Goal: Use online tool/utility: Utilize a website feature to perform a specific function

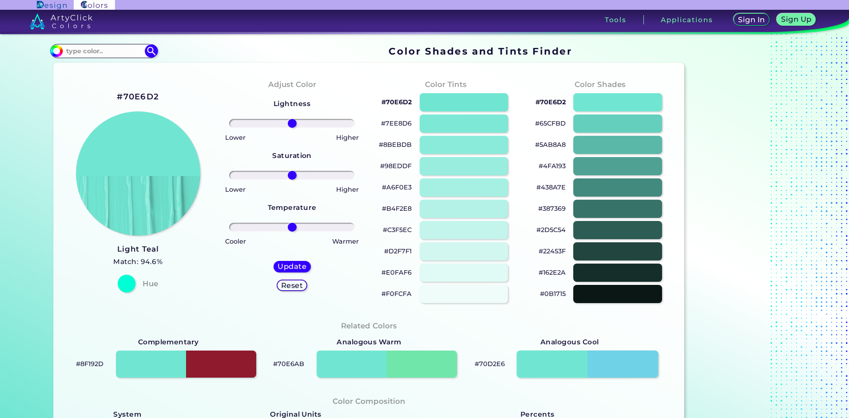
click at [599, 367] on div at bounding box center [588, 365] width 142 height 28
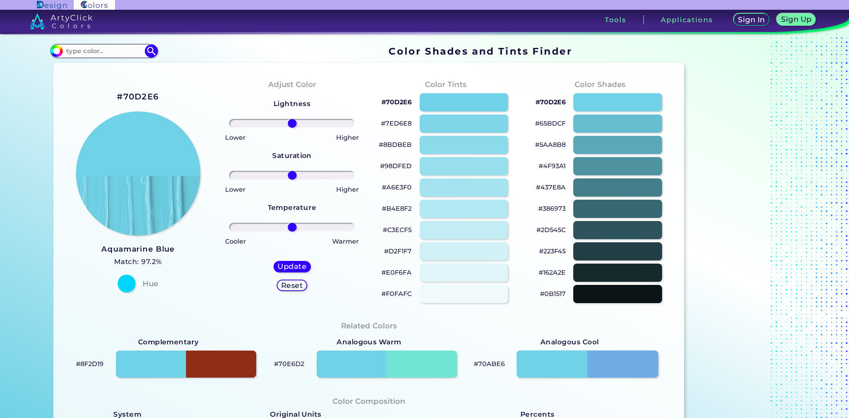
type input "#70d2e6"
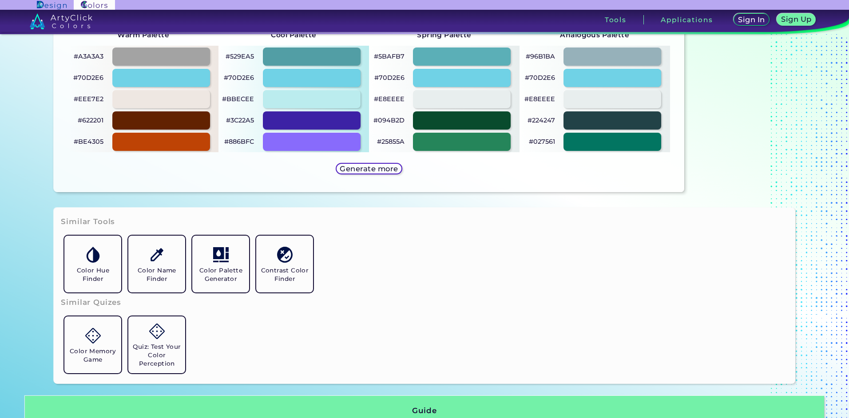
scroll to position [489, 0]
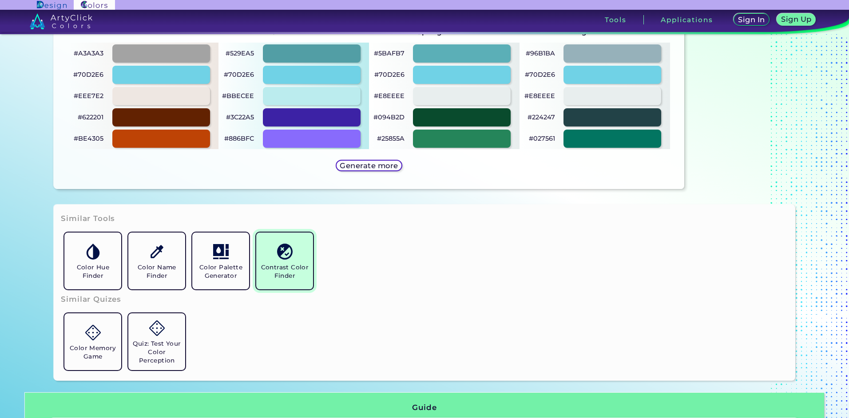
click at [279, 267] on h5 "Contrast Color Finder" at bounding box center [285, 271] width 50 height 17
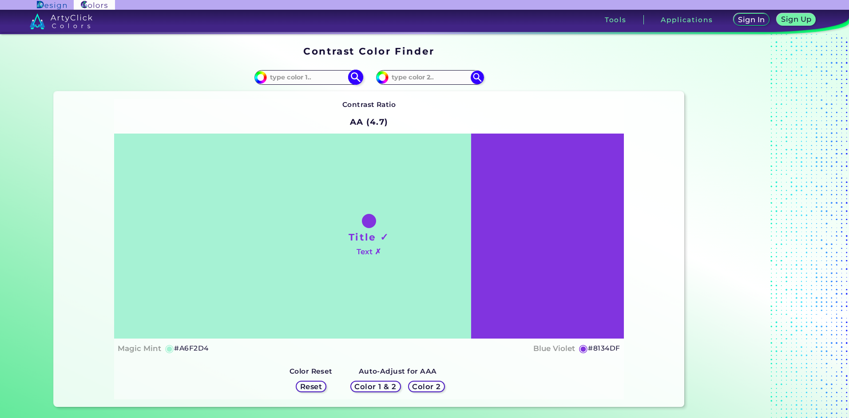
click at [290, 77] on input at bounding box center [308, 78] width 83 height 12
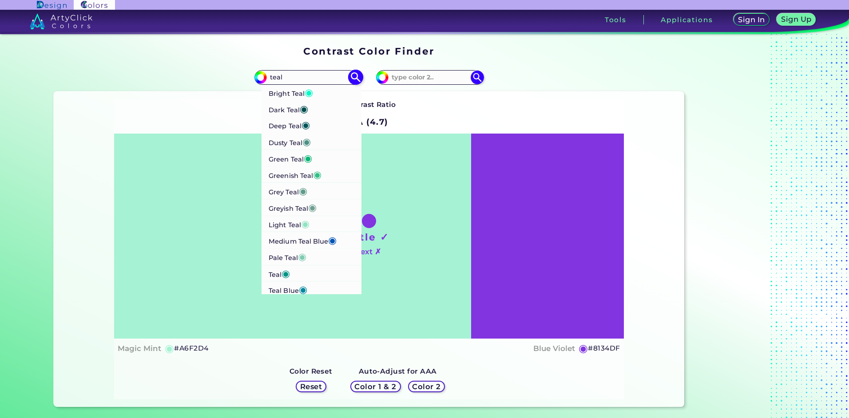
type input "teal"
click at [281, 289] on p "Teal Blue ◉" at bounding box center [288, 290] width 39 height 16
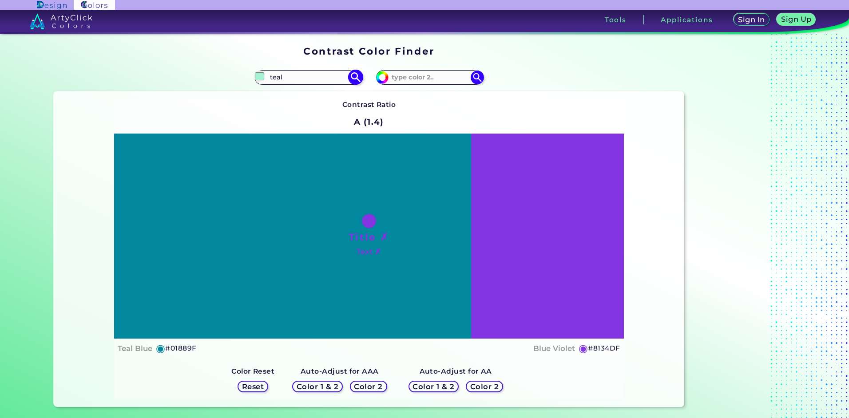
type input "#01889f"
type input "#01889F"
click at [370, 386] on h5 "Color 2" at bounding box center [369, 387] width 26 height 7
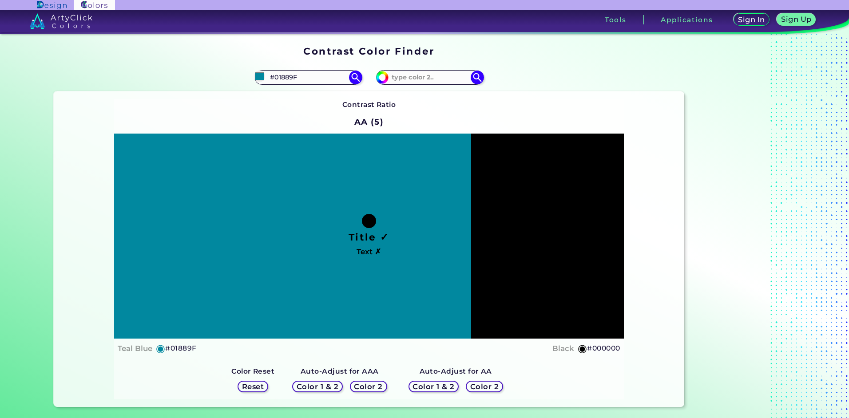
click at [489, 390] on h5 "Color 2" at bounding box center [485, 387] width 26 height 7
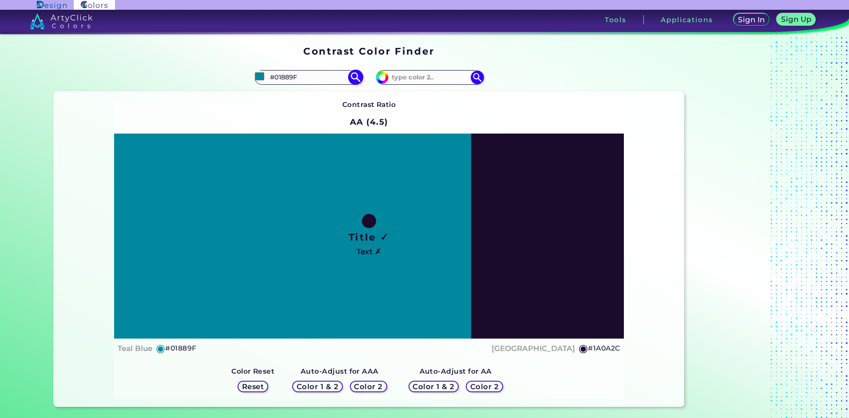
click at [306, 76] on input "#01889F" at bounding box center [308, 78] width 83 height 12
